Goal: Information Seeking & Learning: Learn about a topic

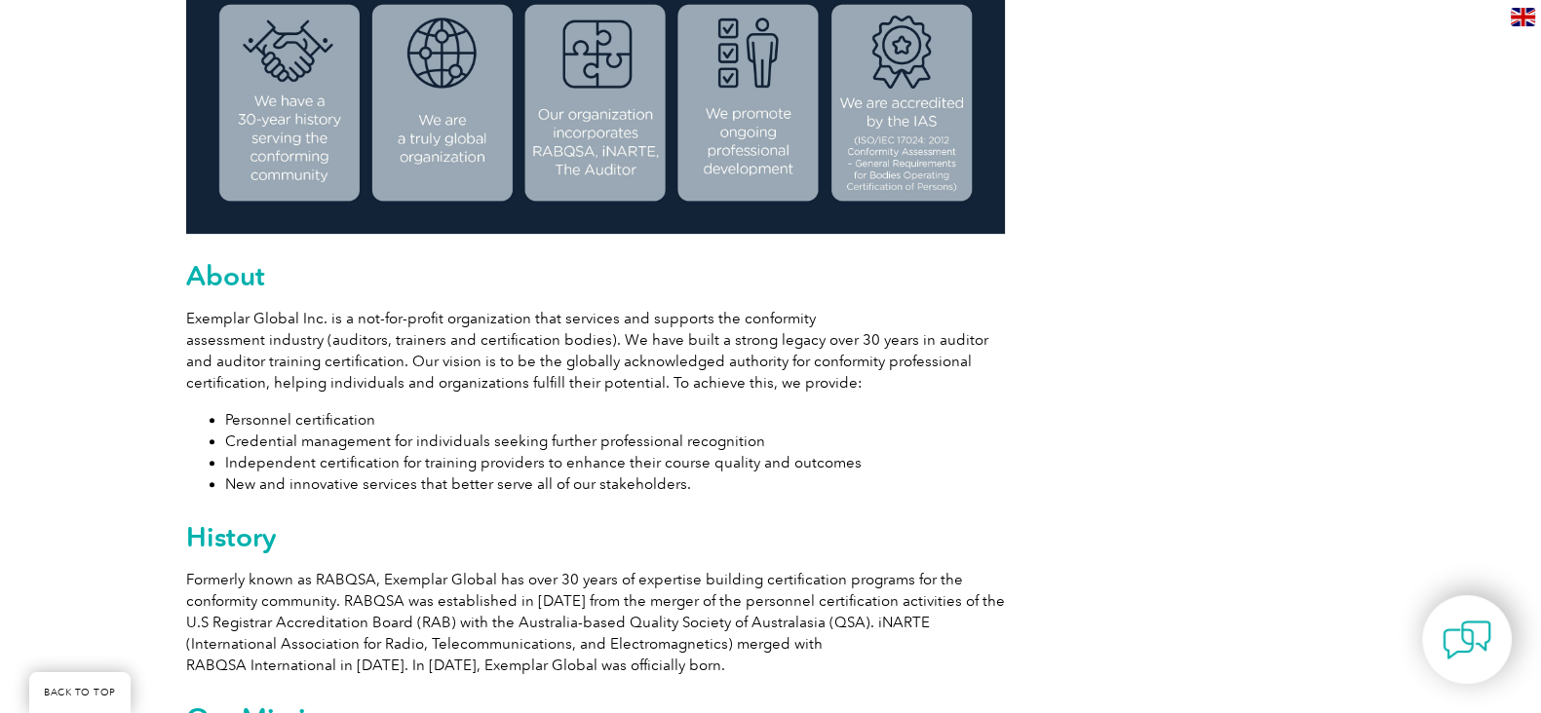
scroll to position [925, 0]
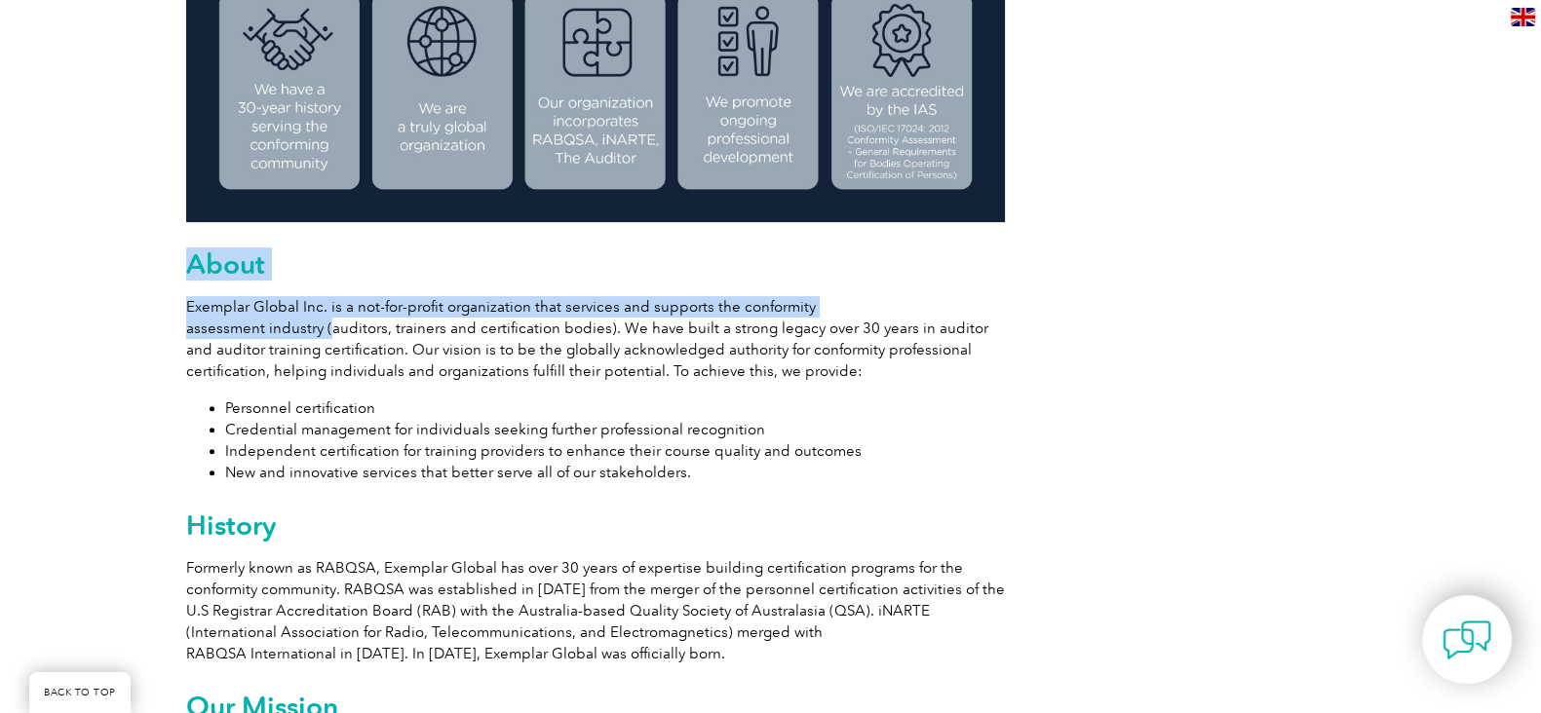
drag, startPoint x: 190, startPoint y: 260, endPoint x: 322, endPoint y: 318, distance: 143.6
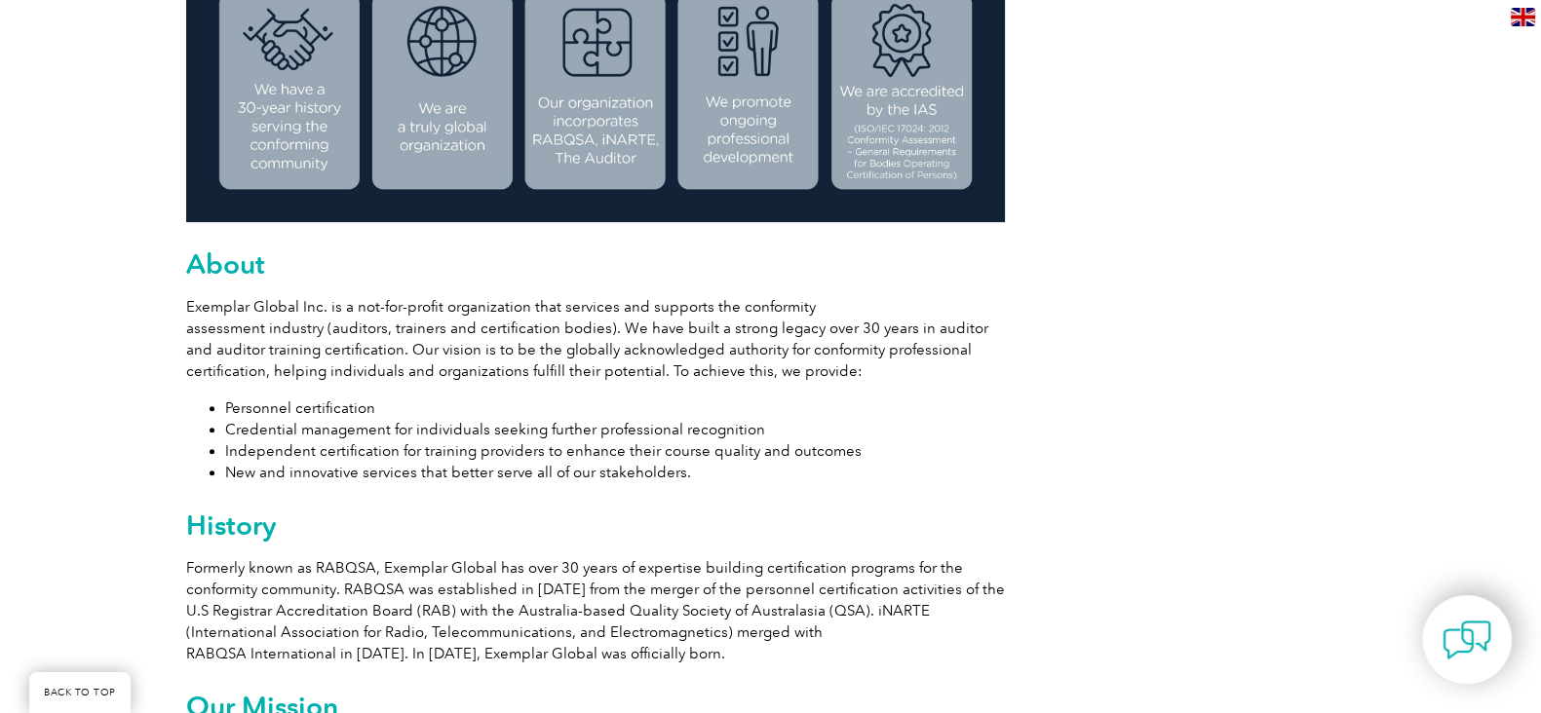
click at [342, 340] on p "Exemplar Global Inc. is a not-for-profit organization that services and support…" at bounding box center [595, 339] width 819 height 86
drag, startPoint x: 219, startPoint y: 306, endPoint x: 295, endPoint y: 316, distance: 76.6
click at [295, 316] on p "Exemplar Global Inc. is a not-for-profit organization that services and support…" at bounding box center [595, 339] width 819 height 86
click at [291, 354] on p "Exemplar Global Inc. is a not-for-profit organization that services and support…" at bounding box center [595, 339] width 819 height 86
drag, startPoint x: 329, startPoint y: 330, endPoint x: 599, endPoint y: 332, distance: 270.0
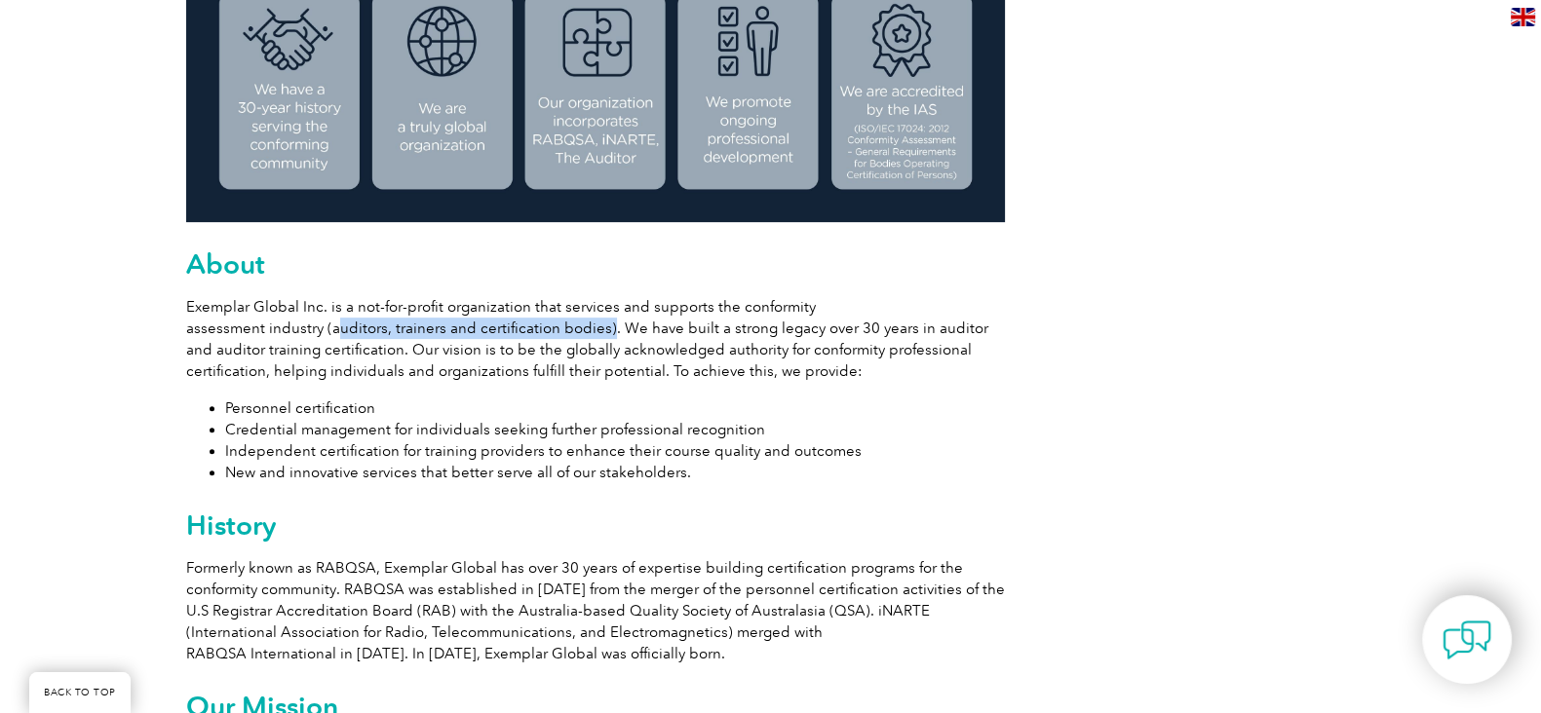
click at [599, 332] on p "Exemplar Global Inc. is a not-for-profit organization that services and support…" at bounding box center [595, 339] width 819 height 86
click at [686, 327] on p "Exemplar Global Inc. is a not-for-profit organization that services and support…" at bounding box center [595, 339] width 819 height 86
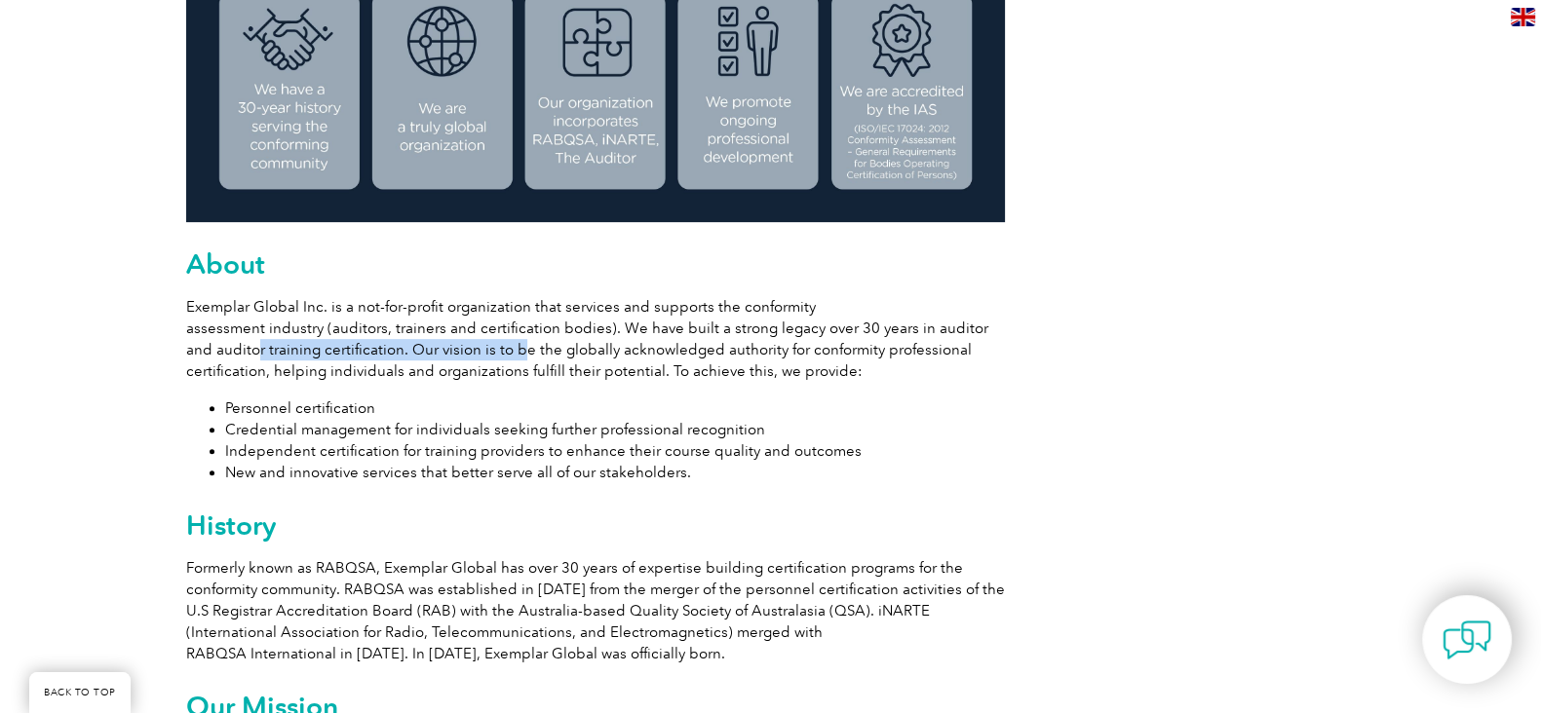
drag, startPoint x: 223, startPoint y: 355, endPoint x: 475, endPoint y: 353, distance: 251.5
click at [477, 356] on p "Exemplar Global Inc. is a not-for-profit organization that services and support…" at bounding box center [595, 339] width 819 height 86
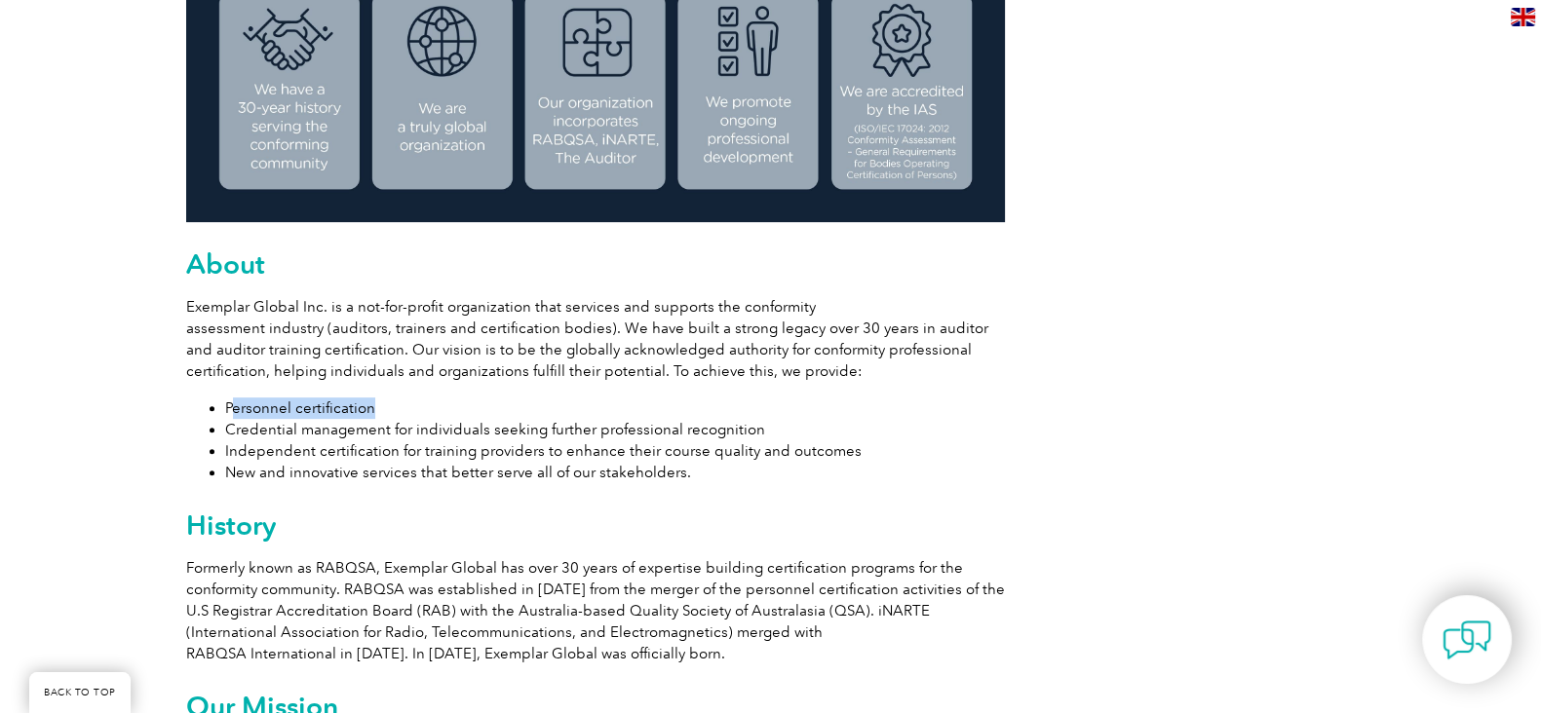
drag, startPoint x: 235, startPoint y: 397, endPoint x: 432, endPoint y: 403, distance: 197.0
click at [432, 403] on li "Personnel certification" at bounding box center [615, 408] width 780 height 21
click at [458, 463] on li "New and innovative services that better serve all of our stakeholders." at bounding box center [615, 472] width 780 height 21
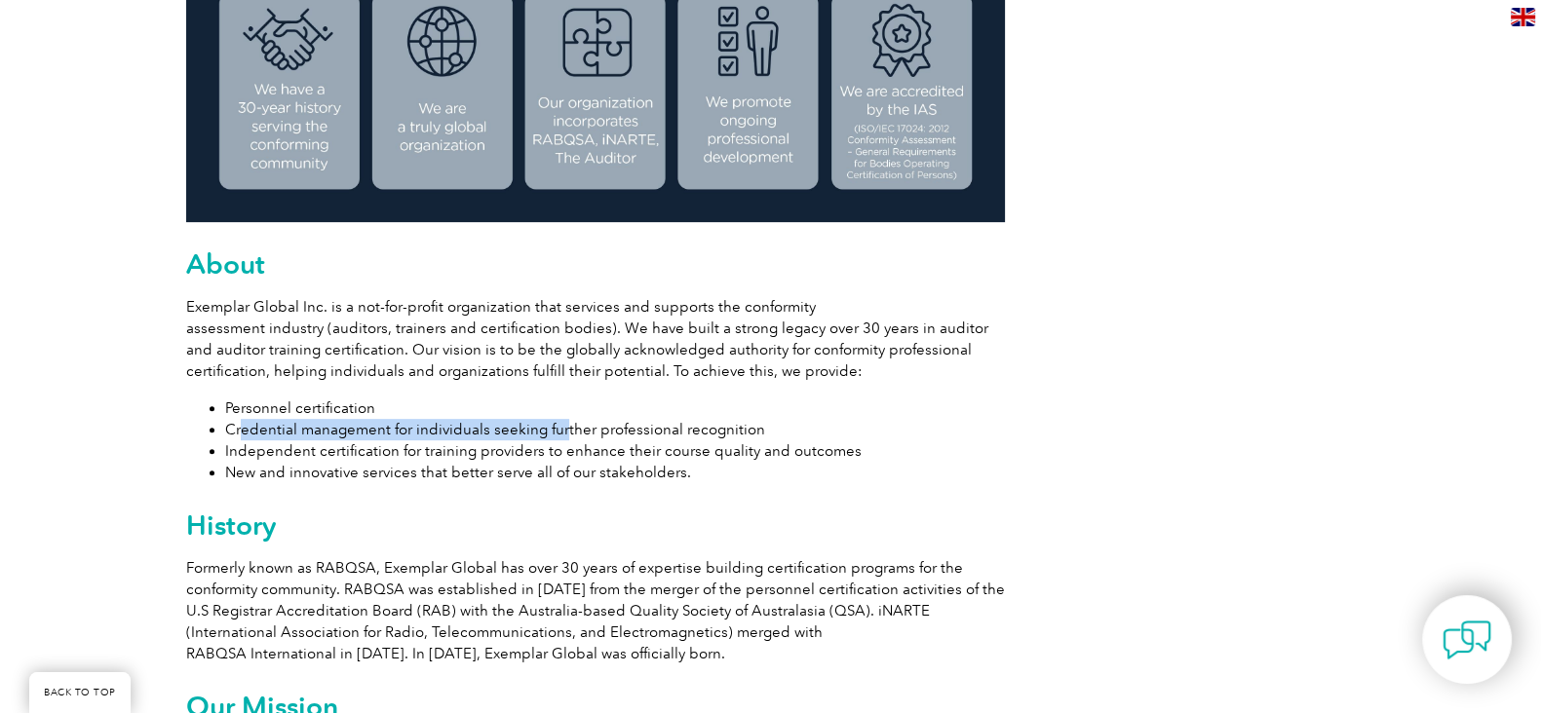
drag, startPoint x: 240, startPoint y: 419, endPoint x: 563, endPoint y: 428, distance: 323.7
click at [563, 428] on li "Credential management for individuals seeking further professional recognition" at bounding box center [615, 429] width 780 height 21
drag, startPoint x: 560, startPoint y: 514, endPoint x: 402, endPoint y: 470, distance: 164.8
click at [558, 514] on h2 "History" at bounding box center [595, 525] width 819 height 31
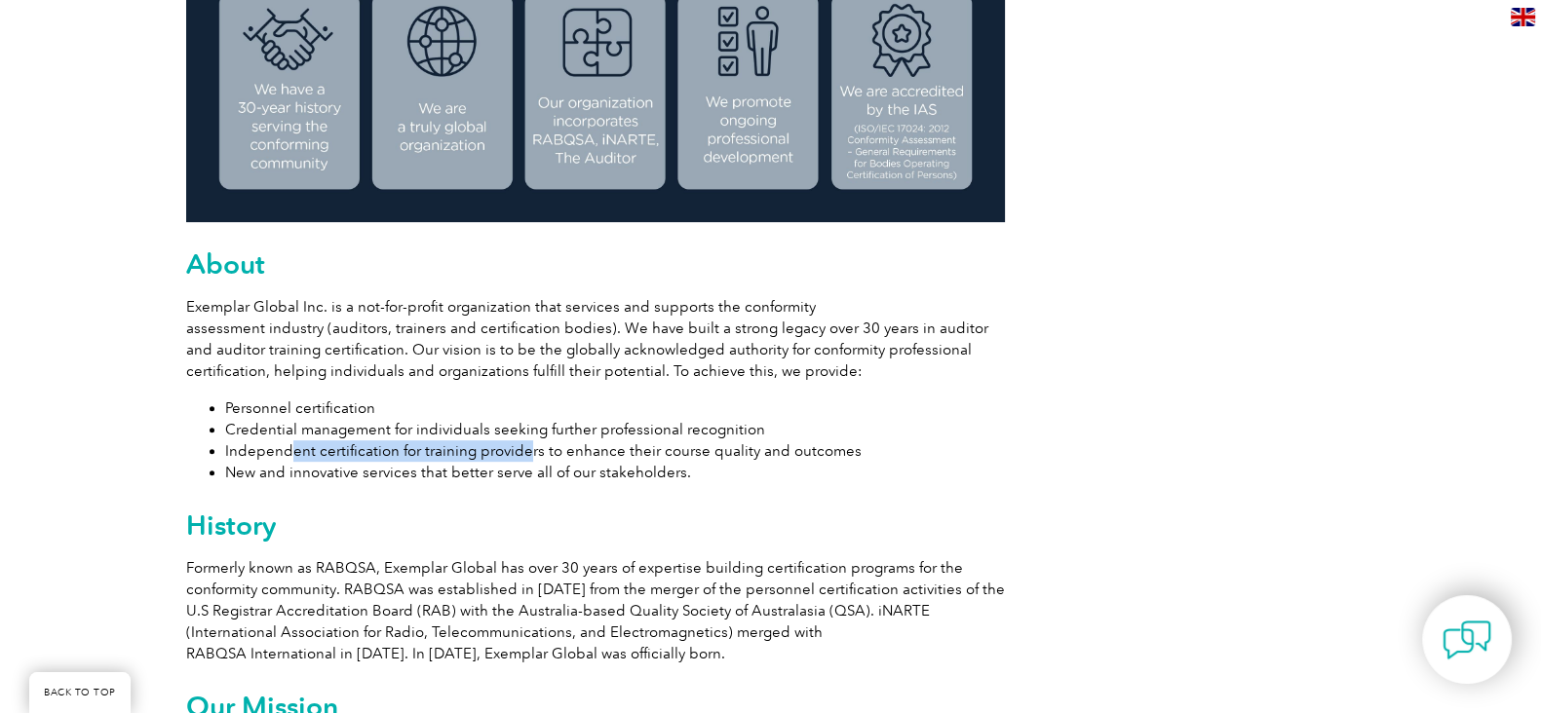
drag, startPoint x: 288, startPoint y: 450, endPoint x: 526, endPoint y: 450, distance: 238.8
click at [526, 450] on li "Independent certification for training providers to enhance their course qualit…" at bounding box center [615, 451] width 780 height 21
drag, startPoint x: 517, startPoint y: 488, endPoint x: 307, endPoint y: 489, distance: 209.5
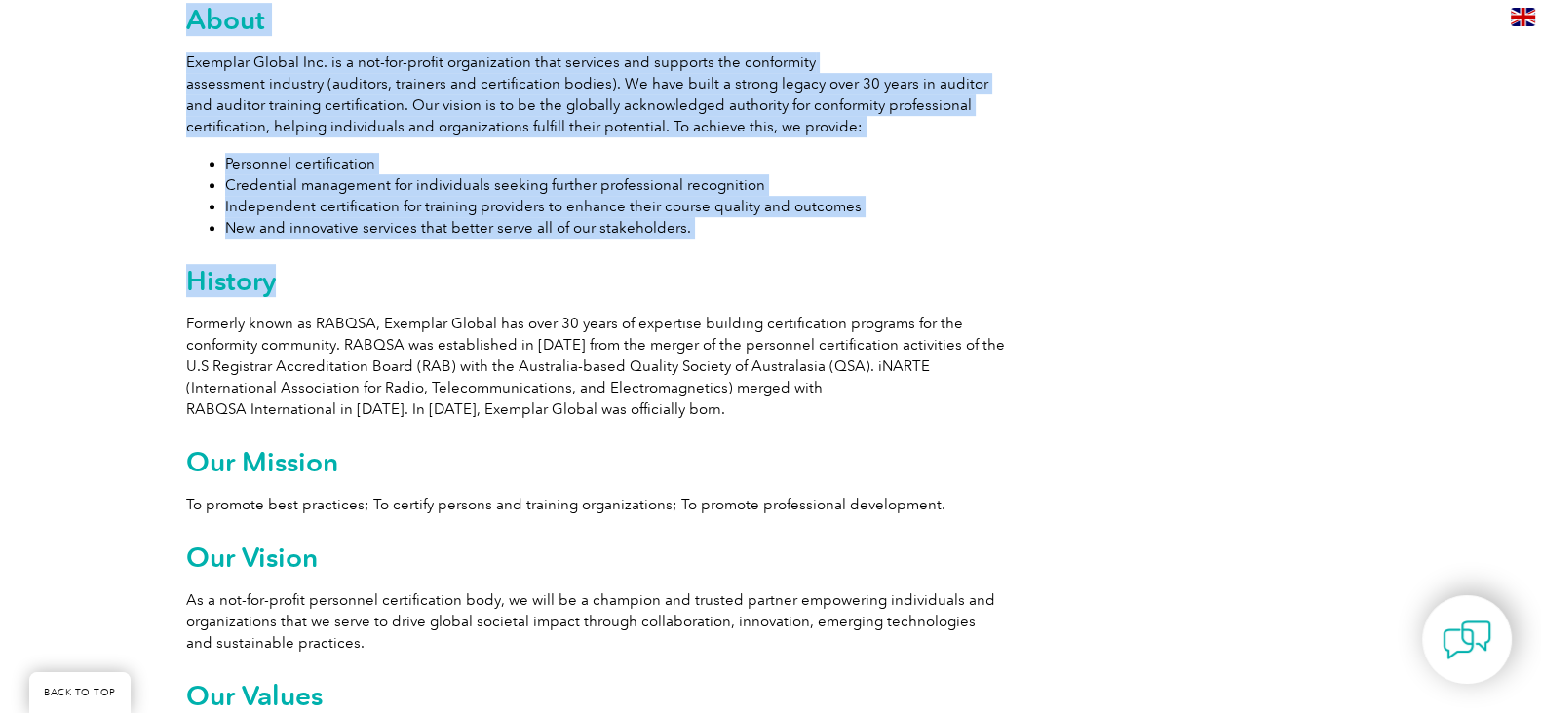
drag, startPoint x: 183, startPoint y: 282, endPoint x: 270, endPoint y: 286, distance: 86.8
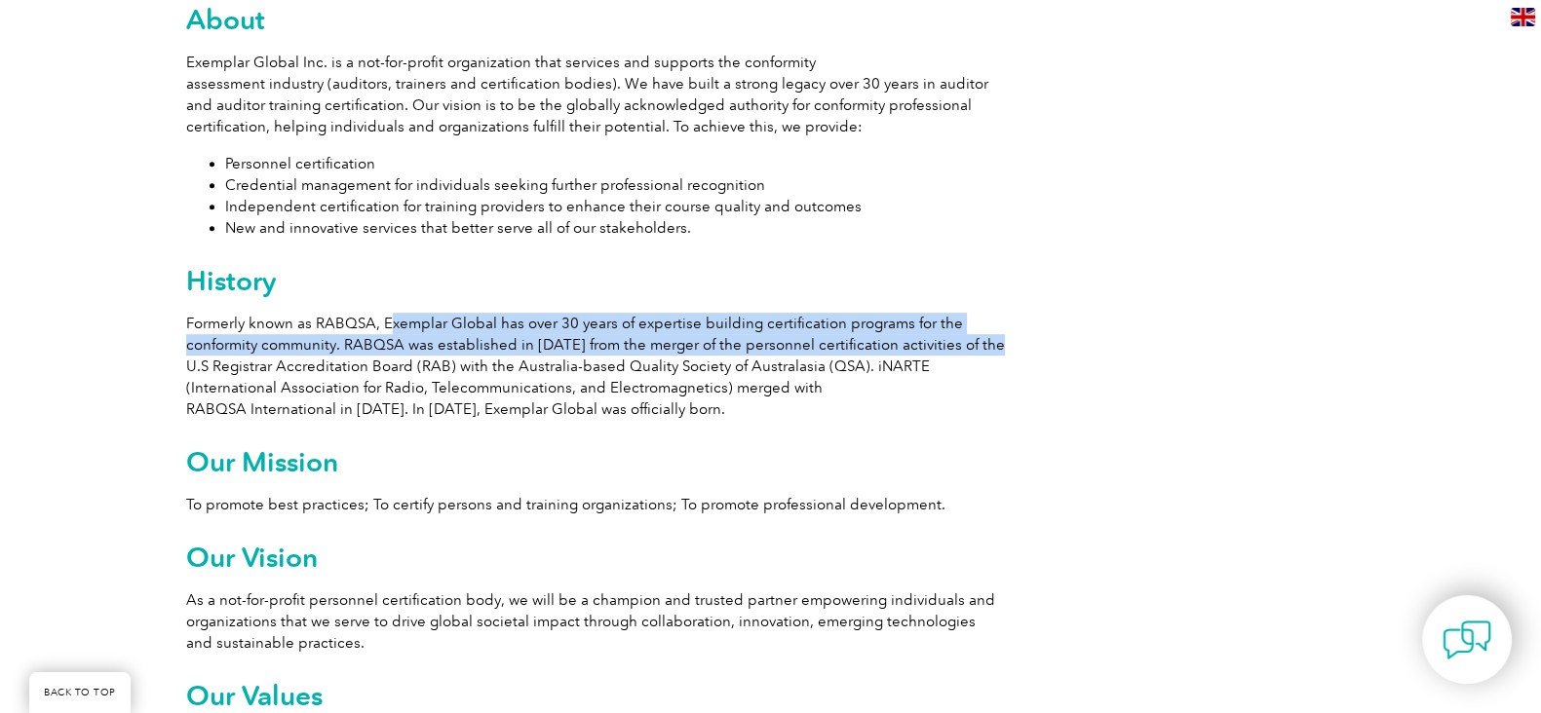
drag, startPoint x: 385, startPoint y: 321, endPoint x: 987, endPoint y: 342, distance: 602.7
click at [987, 342] on p "Formerly known as RABQSA, Exemplar Global has over 30 years of expertise buildi…" at bounding box center [595, 366] width 819 height 107
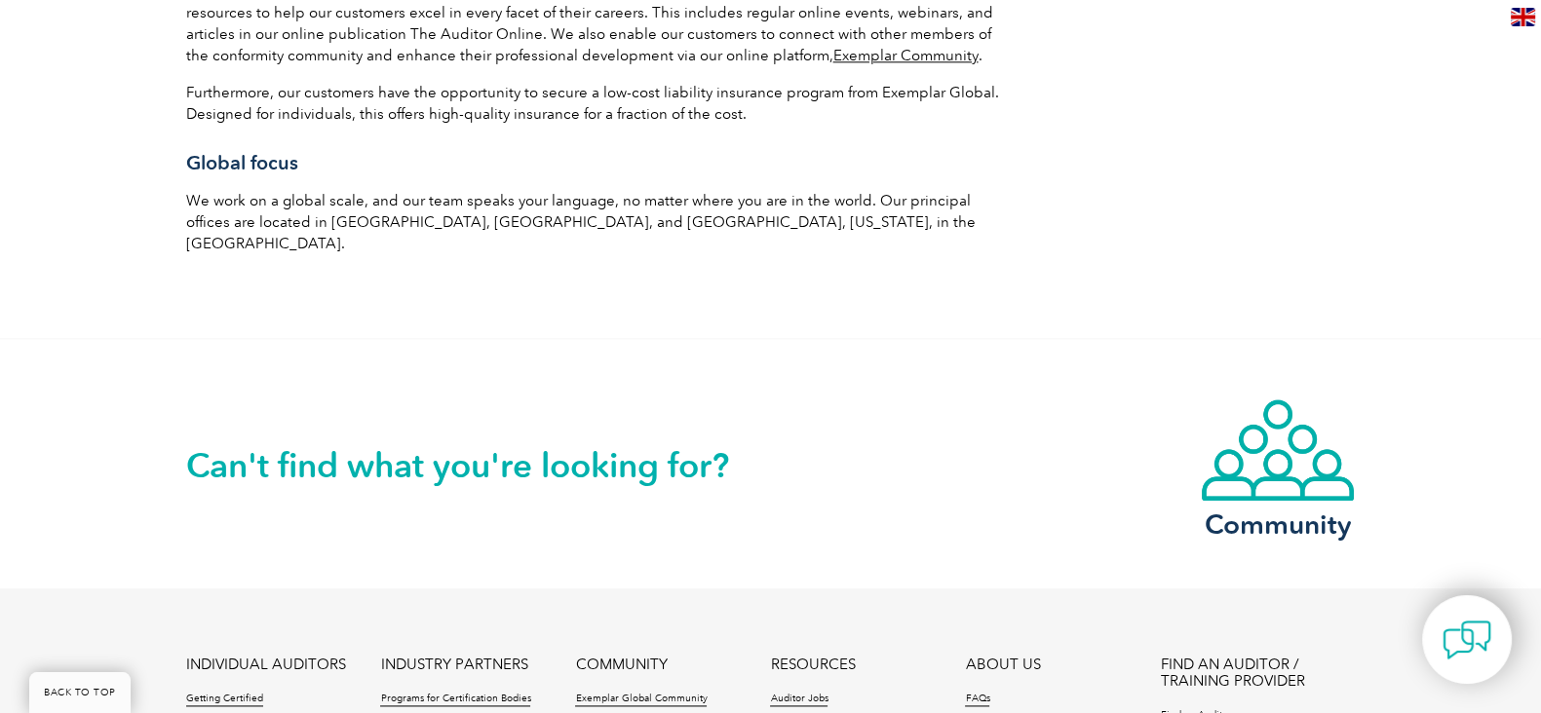
scroll to position [3240, 0]
